Goal: Information Seeking & Learning: Learn about a topic

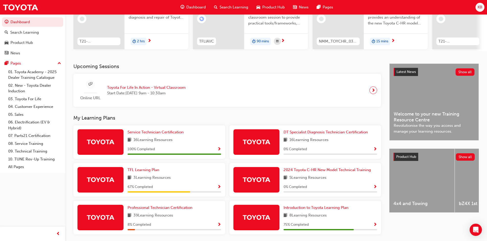
scroll to position [87, 0]
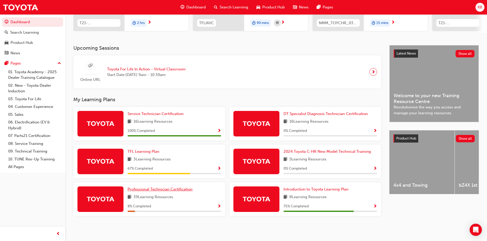
click at [189, 187] on link "Professional Technician Certification" at bounding box center [160, 190] width 67 height 6
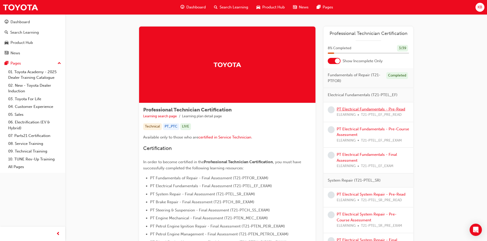
click at [349, 108] on link "PT Electrical Fundamentals - Pre-Read" at bounding box center [370, 109] width 68 height 5
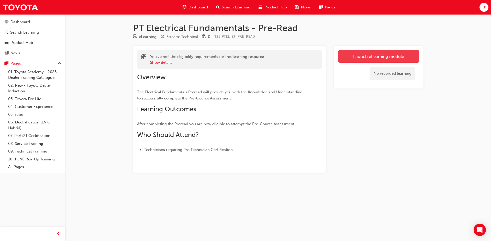
click at [361, 52] on link "Launch eLearning module" at bounding box center [378, 56] width 81 height 13
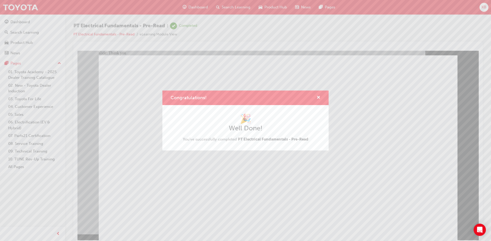
drag, startPoint x: 200, startPoint y: 199, endPoint x: 122, endPoint y: 148, distance: 93.0
click at [200, 199] on div "Congratulations! 🎉 Well Done! You've successfully completed PT Electrical Funda…" at bounding box center [245, 120] width 491 height 241
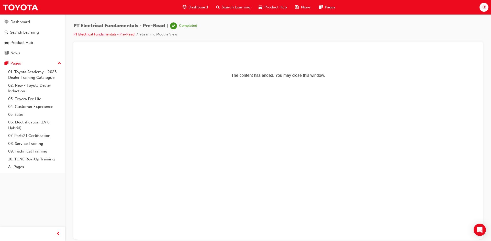
click at [97, 35] on link "PT Electrical Fundamentals - Pre-Read" at bounding box center [103, 34] width 61 height 4
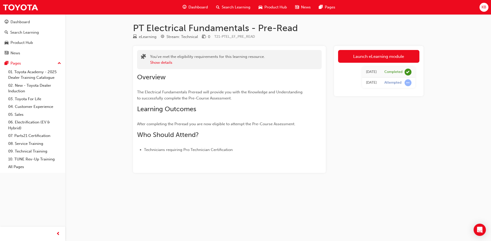
click at [192, 6] on span "Dashboard" at bounding box center [197, 7] width 19 height 6
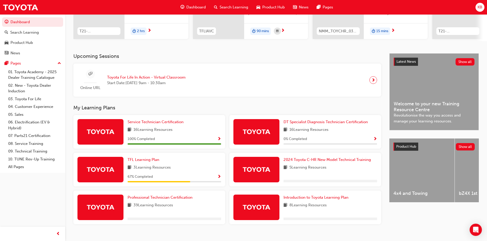
scroll to position [87, 0]
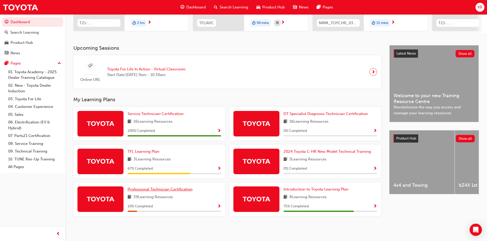
click at [144, 191] on span "Professional Technician Certification" at bounding box center [159, 189] width 65 height 5
